Goal: Transaction & Acquisition: Download file/media

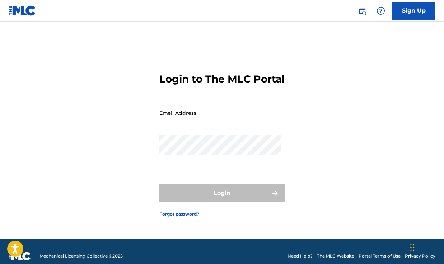
click at [200, 119] on input "Email Address" at bounding box center [219, 113] width 121 height 20
type input "[EMAIL_ADDRESS][DOMAIN_NAME]"
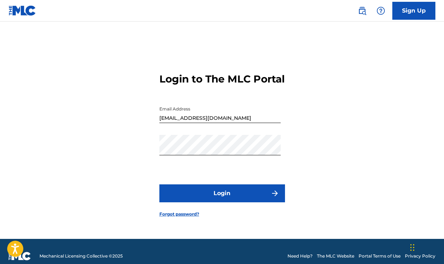
click at [210, 195] on button "Login" at bounding box center [221, 193] width 125 height 18
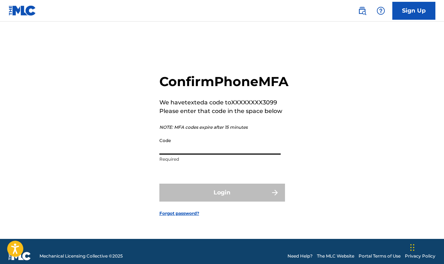
click at [209, 154] on input "Code" at bounding box center [219, 144] width 121 height 20
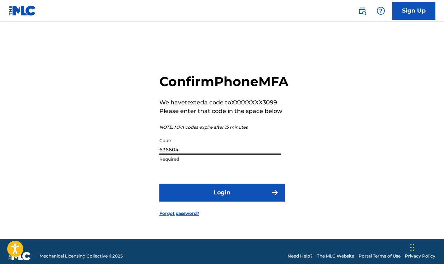
type input "636604"
click at [159, 184] on button "Login" at bounding box center [221, 193] width 125 height 18
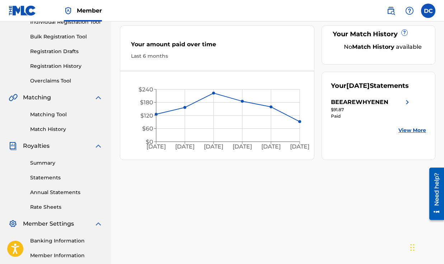
scroll to position [100, 0]
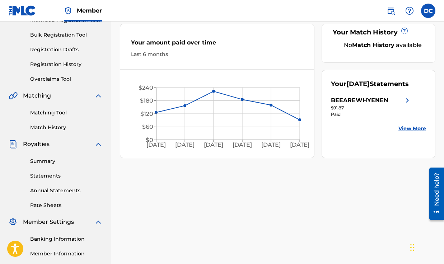
click at [47, 176] on link "Statements" at bounding box center [66, 176] width 72 height 8
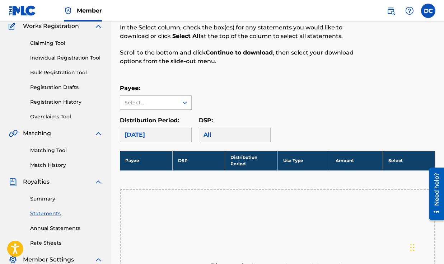
scroll to position [67, 0]
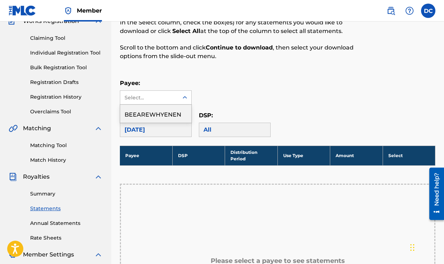
click at [184, 97] on icon at bounding box center [184, 97] width 4 height 3
click at [169, 116] on div "BEEAREWHYENEN" at bounding box center [155, 114] width 71 height 18
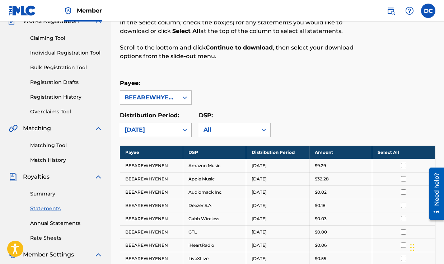
click at [165, 131] on div "[DATE]" at bounding box center [148, 129] width 49 height 9
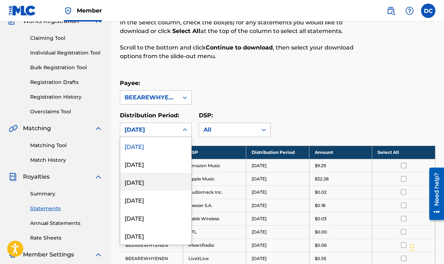
click at [149, 181] on div "[DATE]" at bounding box center [155, 182] width 71 height 18
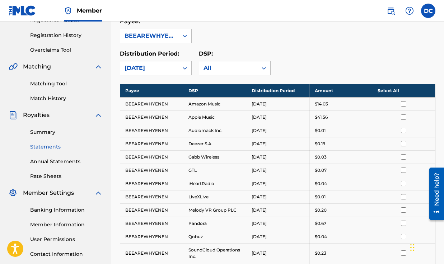
scroll to position [104, 0]
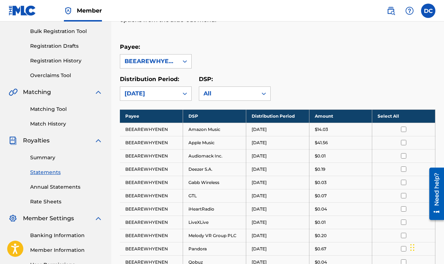
click at [42, 155] on link "Summary" at bounding box center [66, 158] width 72 height 8
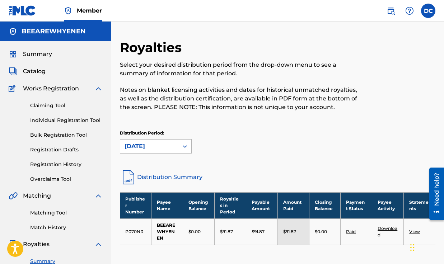
click at [182, 143] on icon at bounding box center [184, 146] width 7 height 7
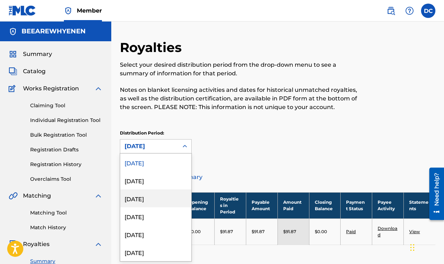
click at [145, 199] on div "[DATE]" at bounding box center [155, 198] width 71 height 18
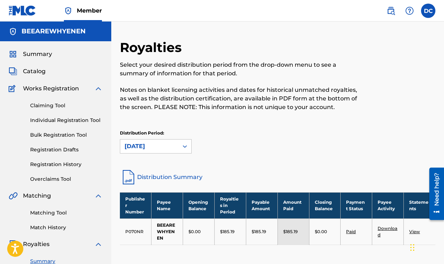
click at [415, 170] on link "Distribution Summary" at bounding box center [277, 177] width 315 height 17
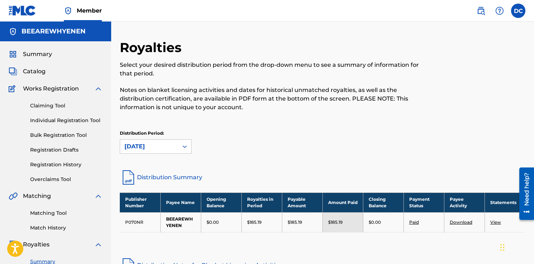
click at [443, 220] on link "View" at bounding box center [495, 221] width 11 height 5
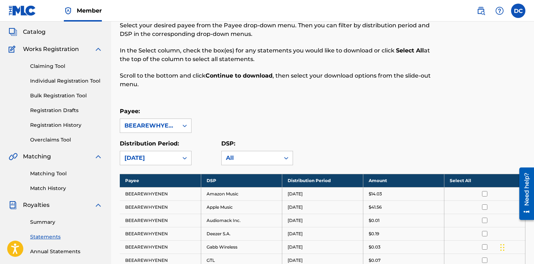
scroll to position [47, 0]
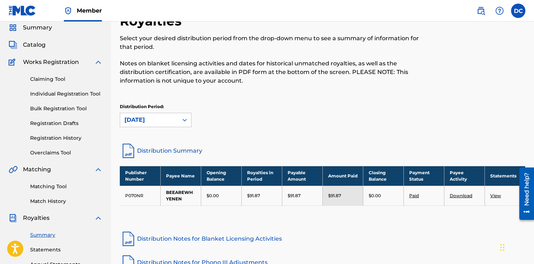
scroll to position [33, 0]
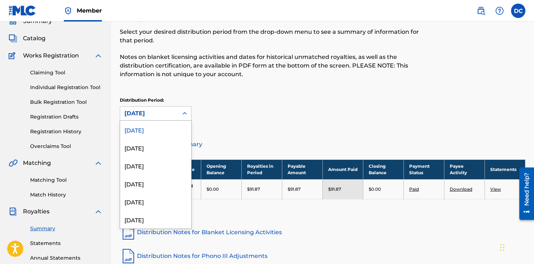
click at [186, 113] on icon at bounding box center [184, 113] width 7 height 7
click at [170, 168] on div "[DATE]" at bounding box center [155, 165] width 71 height 18
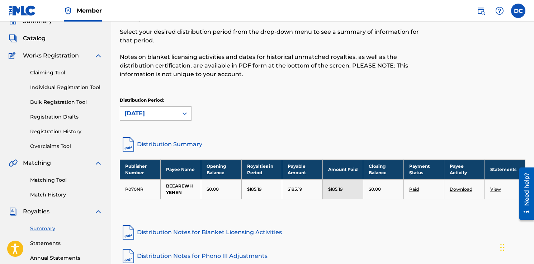
click at [443, 188] on link "Download" at bounding box center [461, 188] width 23 height 5
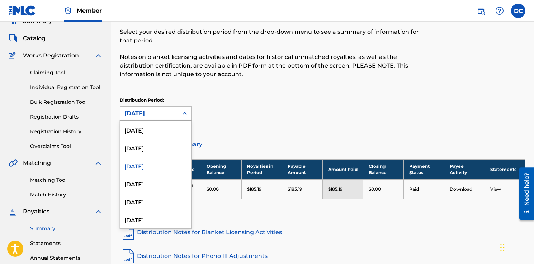
click at [184, 115] on icon at bounding box center [184, 113] width 7 height 7
click at [161, 148] on div "[DATE]" at bounding box center [155, 147] width 71 height 18
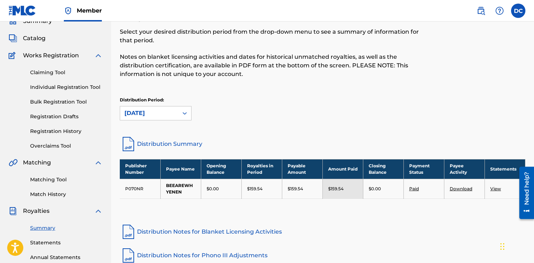
click at [183, 112] on icon at bounding box center [184, 113] width 7 height 7
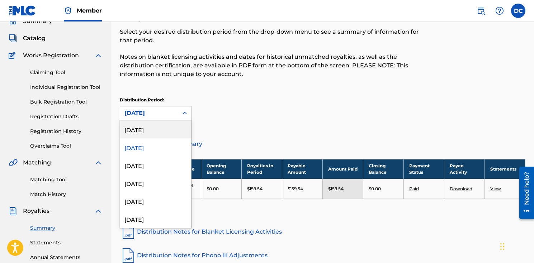
click at [154, 131] on div "[DATE]" at bounding box center [155, 129] width 71 height 18
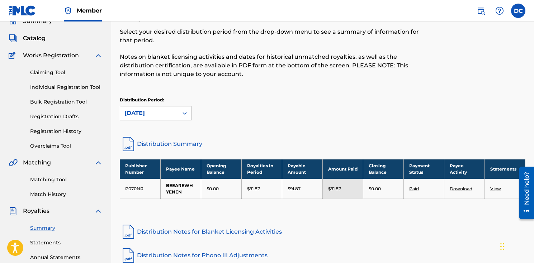
click at [443, 189] on link "Download" at bounding box center [461, 188] width 23 height 5
click at [181, 113] on icon at bounding box center [184, 113] width 7 height 7
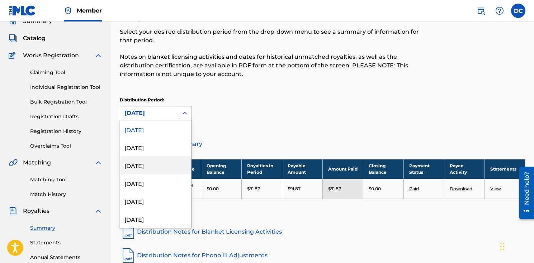
click at [155, 165] on div "[DATE]" at bounding box center [155, 165] width 71 height 18
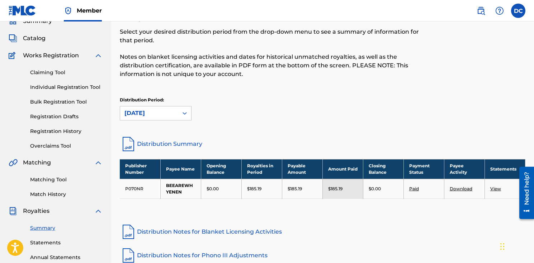
click at [443, 188] on link "Download" at bounding box center [461, 188] width 23 height 5
